Goal: Information Seeking & Learning: Learn about a topic

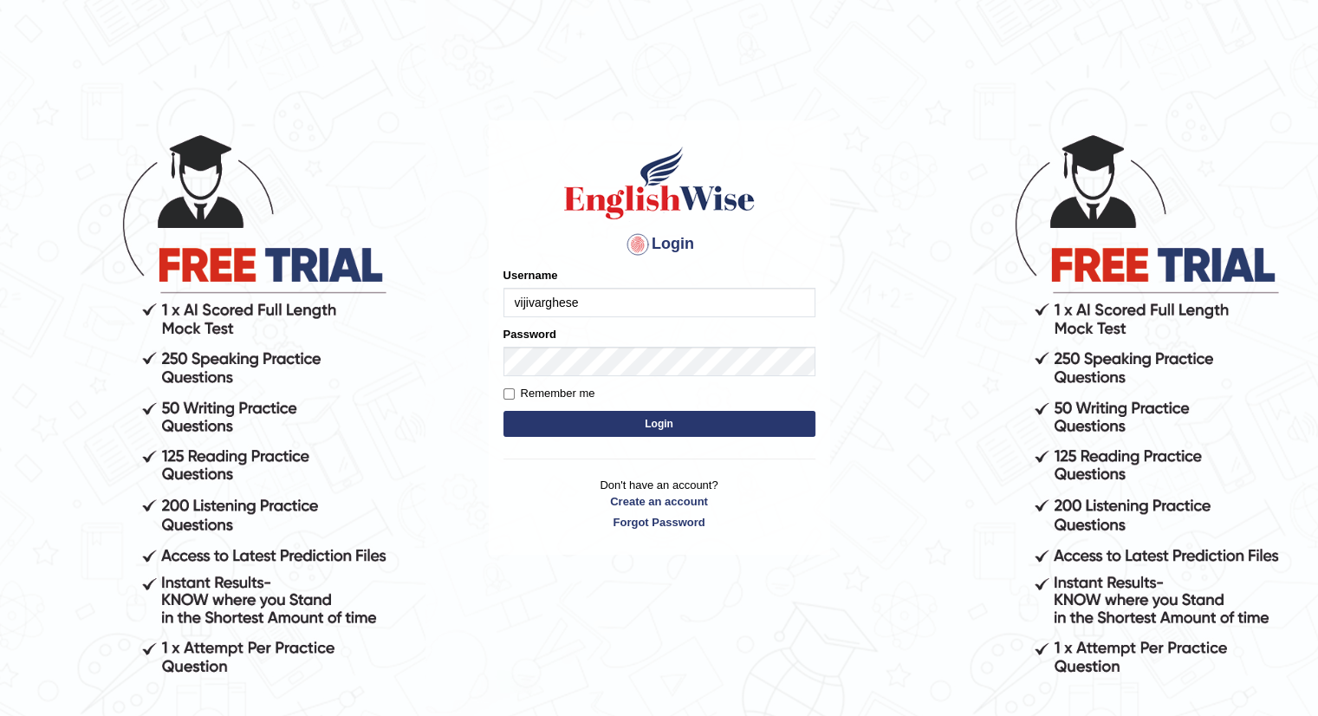
type input "vijivarghese"
click at [504, 411] on button "Login" at bounding box center [660, 424] width 312 height 26
click at [559, 303] on input "Username" at bounding box center [660, 302] width 312 height 29
type input "vijivarghese"
click at [504, 411] on button "Login" at bounding box center [660, 424] width 312 height 26
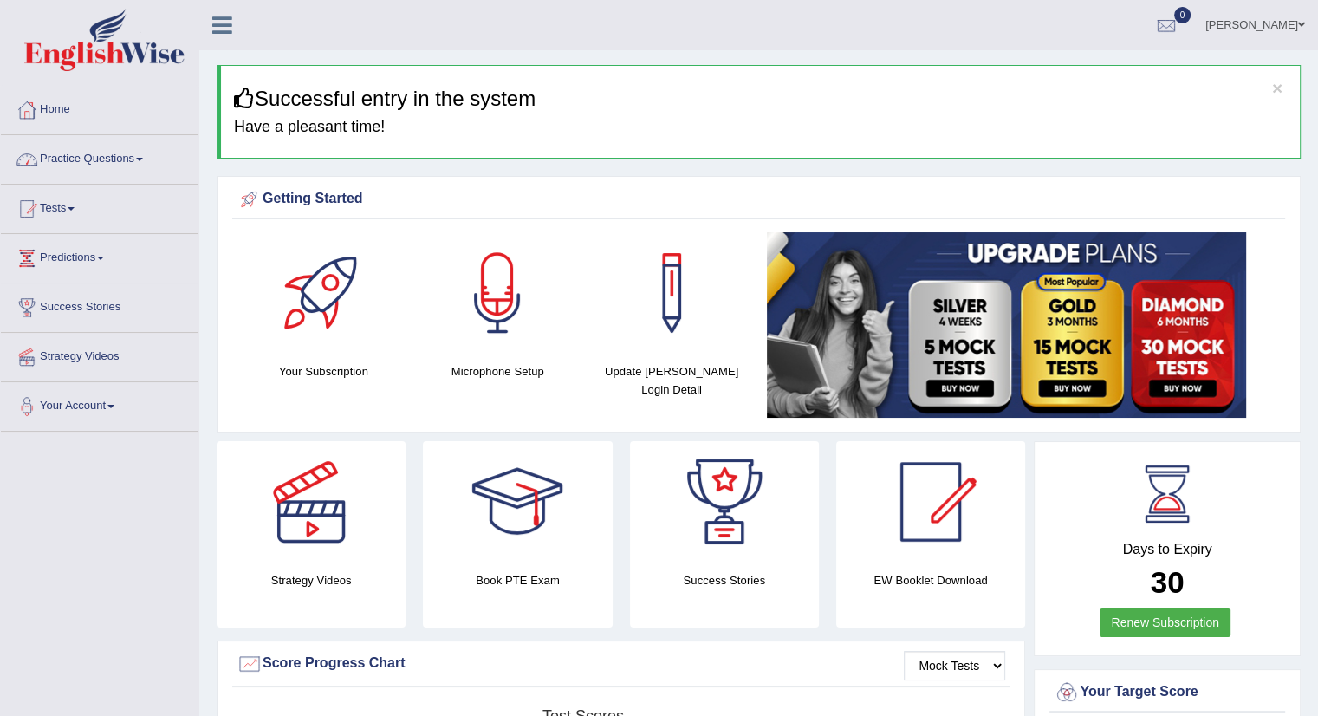
click at [94, 160] on link "Practice Questions" at bounding box center [100, 156] width 198 height 43
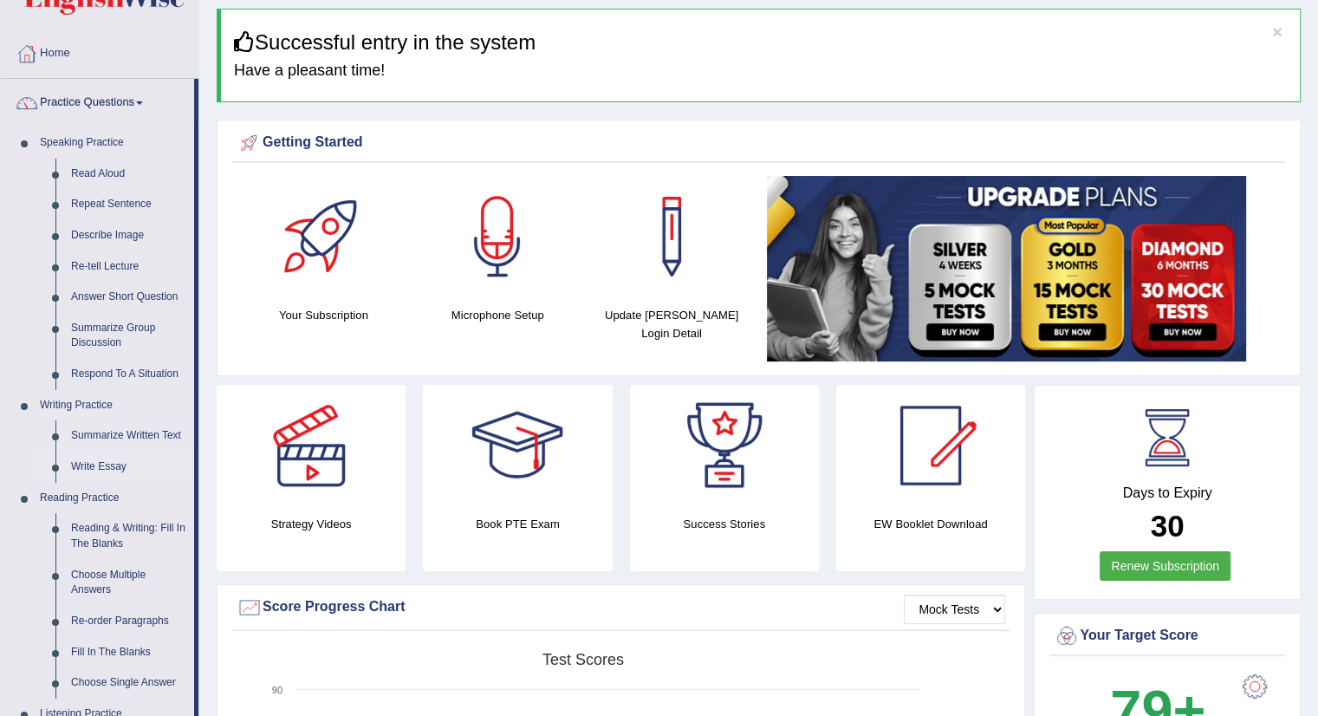
scroll to position [87, 0]
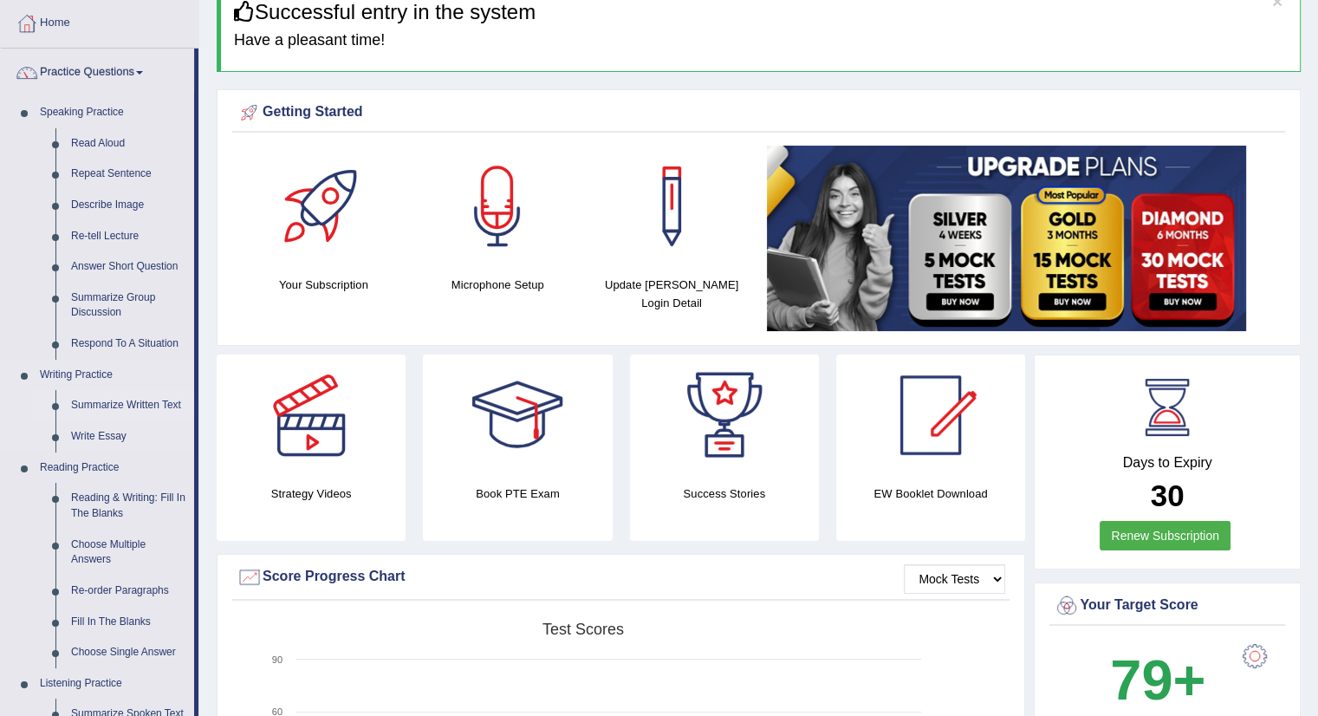
click at [139, 405] on link "Summarize Written Text" at bounding box center [128, 405] width 131 height 31
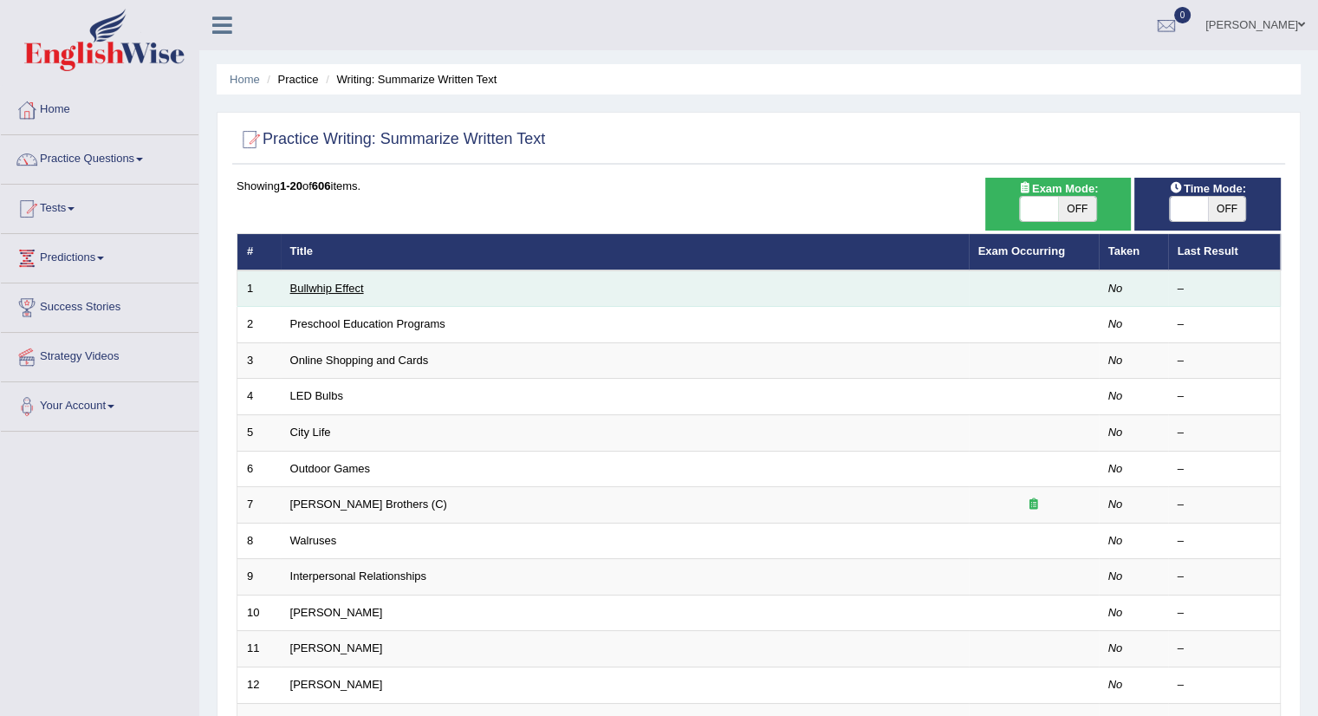
click at [312, 283] on link "Bullwhip Effect" at bounding box center [327, 288] width 74 height 13
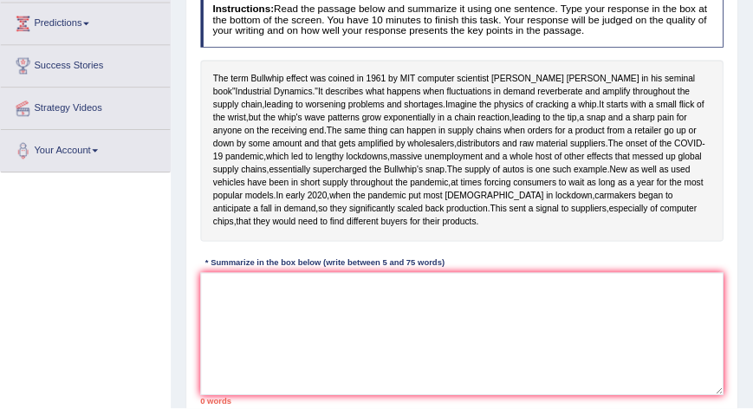
scroll to position [231, 0]
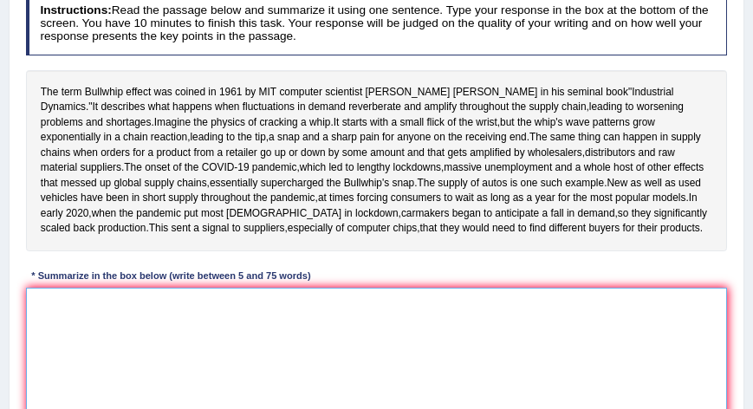
click at [88, 372] on textarea at bounding box center [377, 359] width 702 height 143
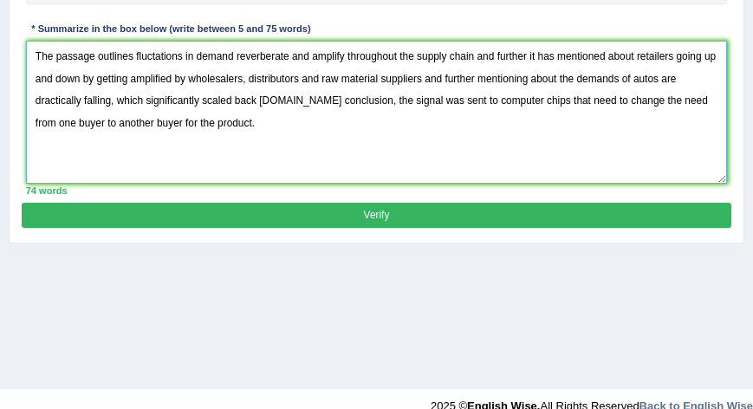
scroll to position [478, 0]
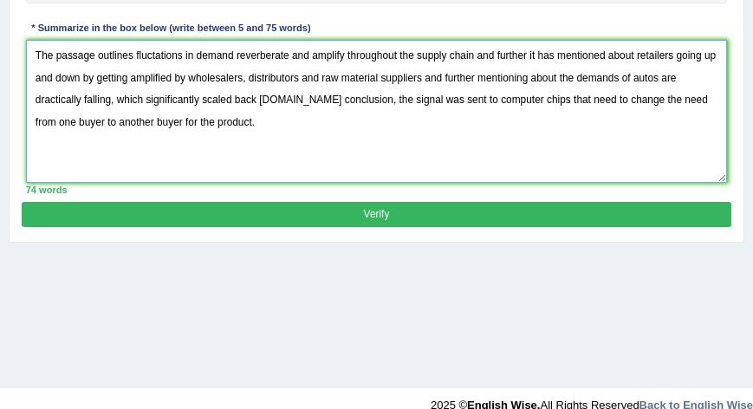
type textarea "The passage outlines fluctations in demand reverberate and amplify throughout t…"
click at [413, 227] on button "Verify" at bounding box center [376, 214] width 709 height 25
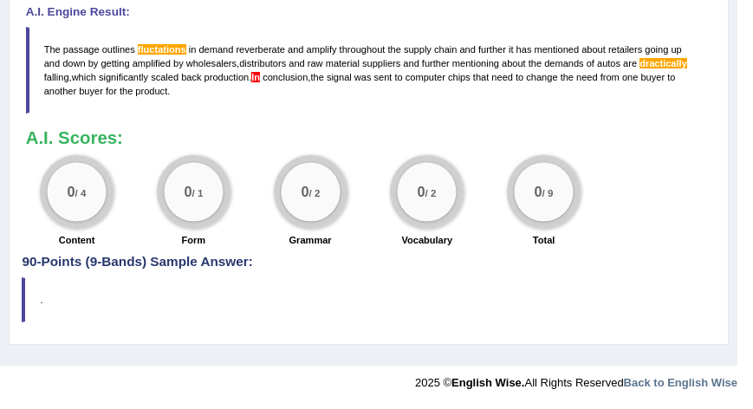
scroll to position [776, 0]
click at [74, 231] on div "0 / 4 Content" at bounding box center [76, 202] width 117 height 95
click at [76, 197] on small "/ 4" at bounding box center [80, 193] width 11 height 11
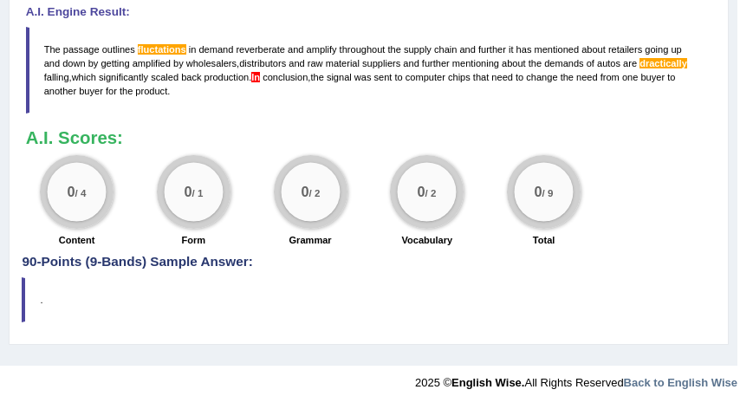
click at [231, 199] on div "0 / 1 Form" at bounding box center [193, 202] width 117 height 95
drag, startPoint x: 169, startPoint y: 94, endPoint x: 69, endPoint y: 68, distance: 103.0
click at [42, 47] on blockquote "The passage outlines fluctations in demand reverberate and amplify throughout t…" at bounding box center [369, 71] width 686 height 88
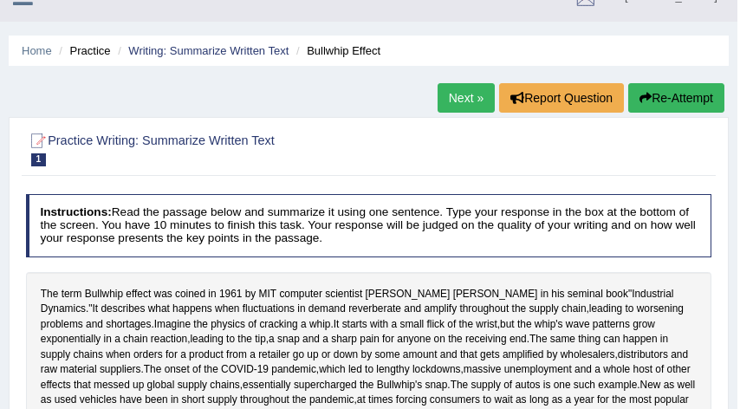
scroll to position [0, 0]
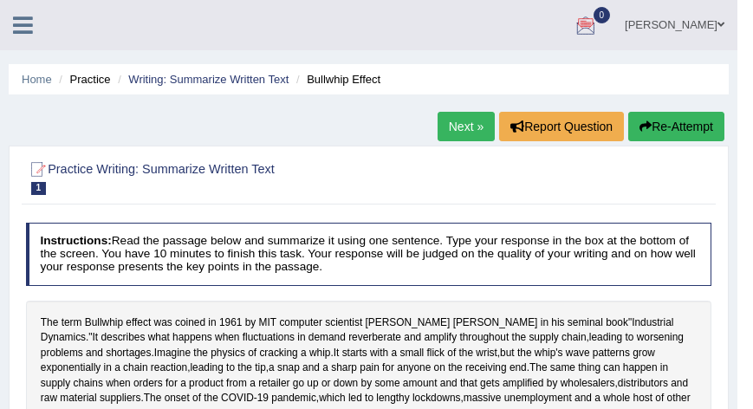
click at [686, 127] on button "Re-Attempt" at bounding box center [676, 126] width 96 height 29
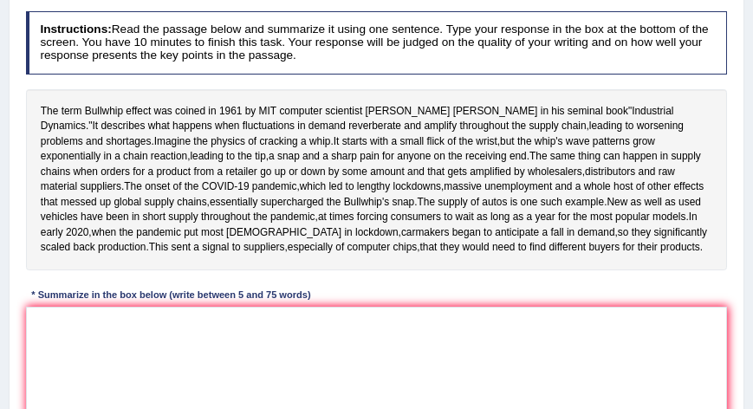
scroll to position [247, 0]
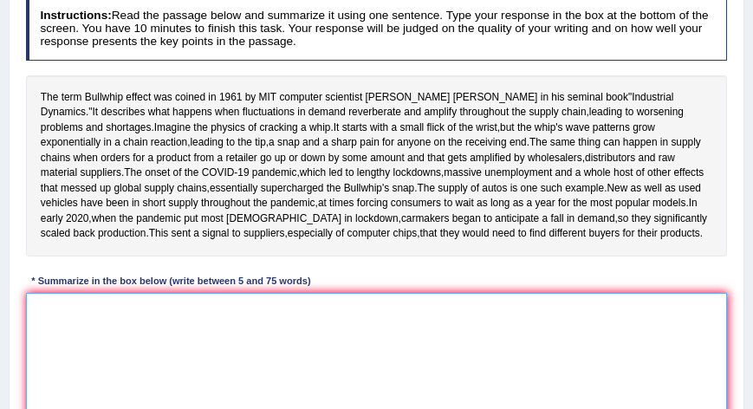
click at [56, 375] on textarea at bounding box center [377, 364] width 702 height 143
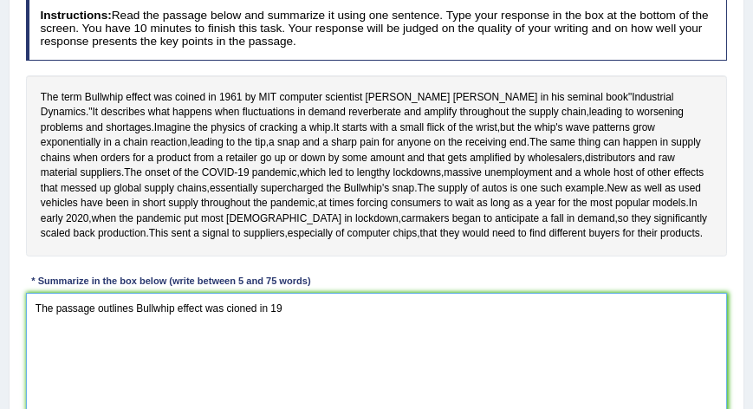
click at [133, 380] on textarea "The passage outlines Bullwhip effect was cioned in 19" at bounding box center [377, 364] width 702 height 143
click at [337, 379] on textarea "The passage outlines about the Bullwhip effect was cioned in 19" at bounding box center [377, 364] width 702 height 143
click at [250, 381] on textarea "The passage outlines about the Bullwhip effect was cioned in [DATE], e" at bounding box center [377, 364] width 702 height 143
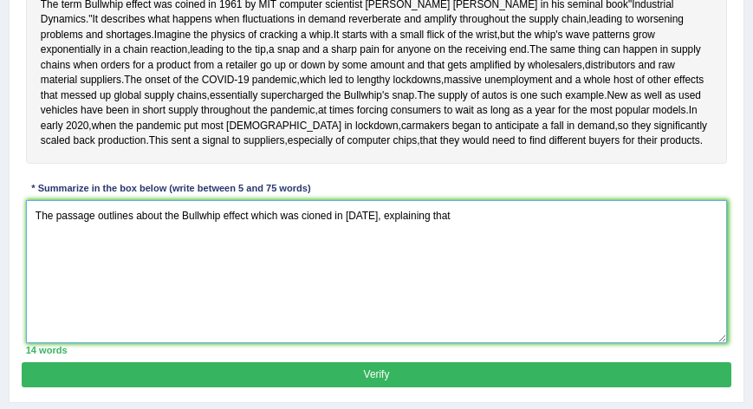
drag, startPoint x: 165, startPoint y: 380, endPoint x: 483, endPoint y: 380, distance: 318.1
click at [483, 343] on textarea "The passage outlines about the Bullwhip effect which was cioned in [DATE], expl…" at bounding box center [377, 271] width 702 height 143
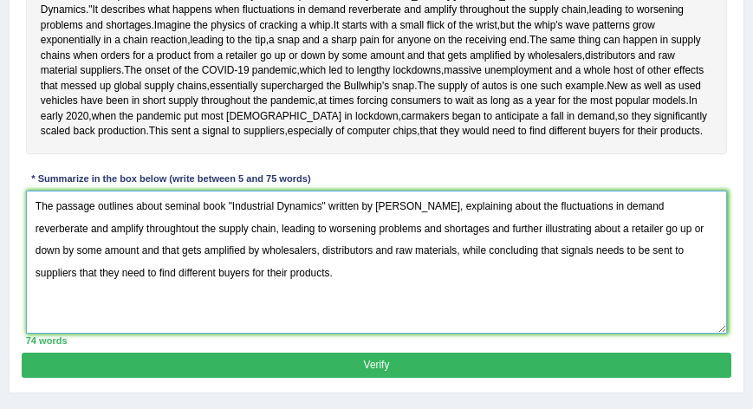
scroll to position [348, 0]
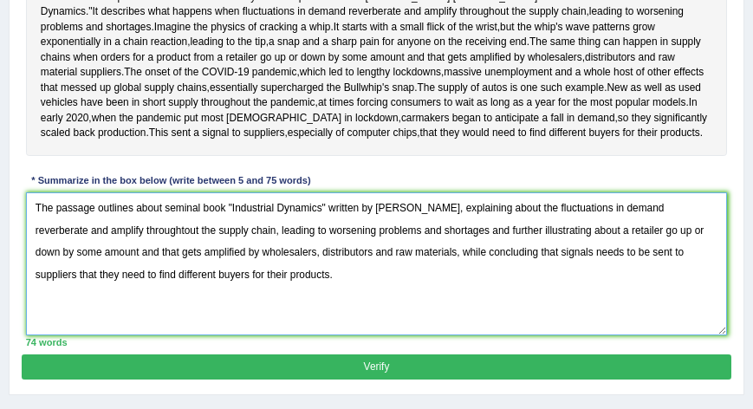
click at [110, 325] on textarea "The passage outlines about seminal book "Industrial Dynamics" written by [PERSO…" at bounding box center [377, 263] width 702 height 143
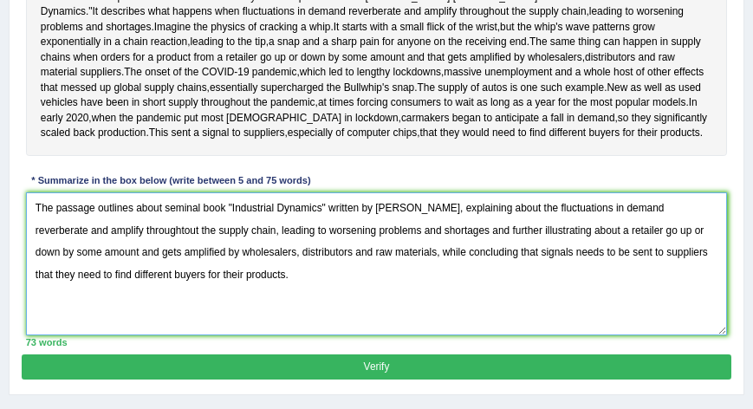
click at [659, 326] on textarea "The passage outlines about seminal book "Industrial Dynamics" written by [PERSO…" at bounding box center [377, 263] width 702 height 143
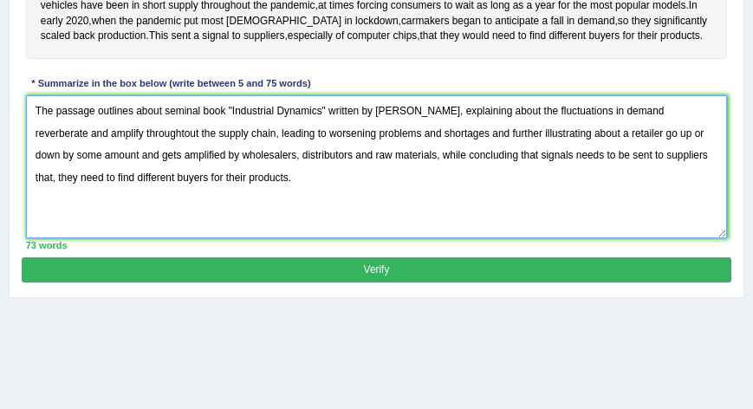
scroll to position [446, 0]
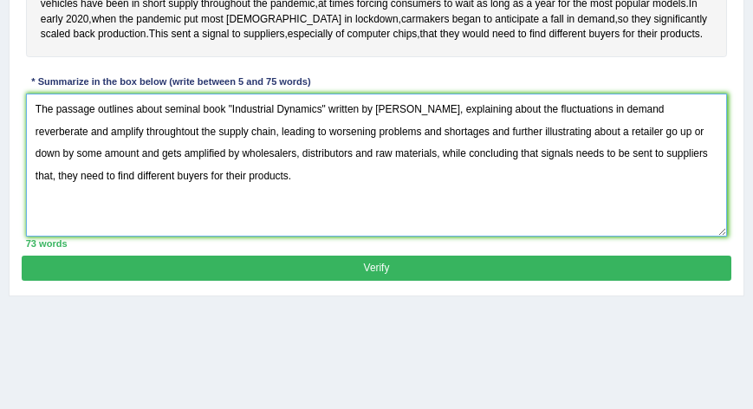
type textarea "The passage outlines about seminal book "Industrial Dynamics" written by [PERSO…"
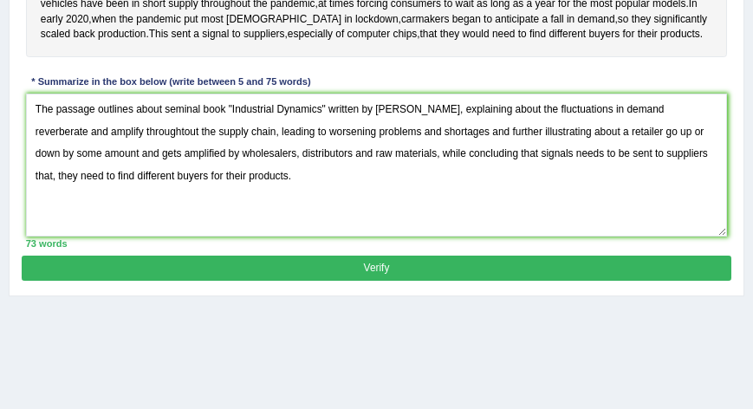
click at [376, 281] on button "Verify" at bounding box center [376, 268] width 709 height 25
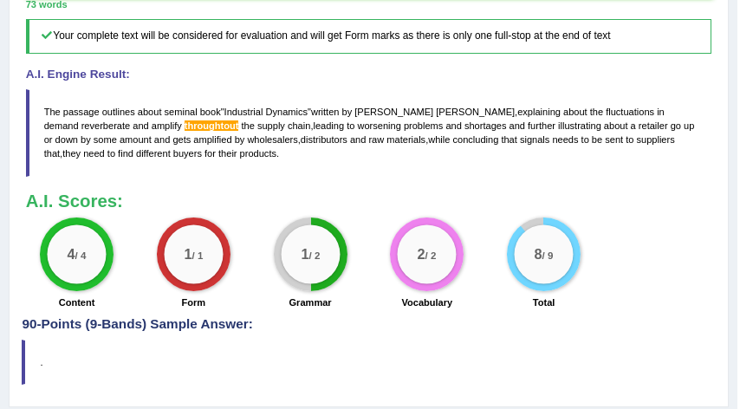
scroll to position [681, 0]
